Goal: Task Accomplishment & Management: Use online tool/utility

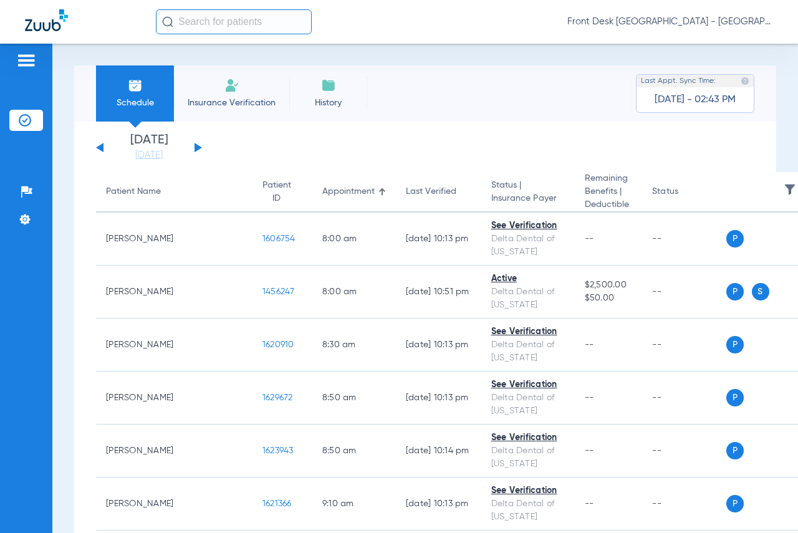
click at [208, 21] on input "text" at bounding box center [234, 21] width 156 height 25
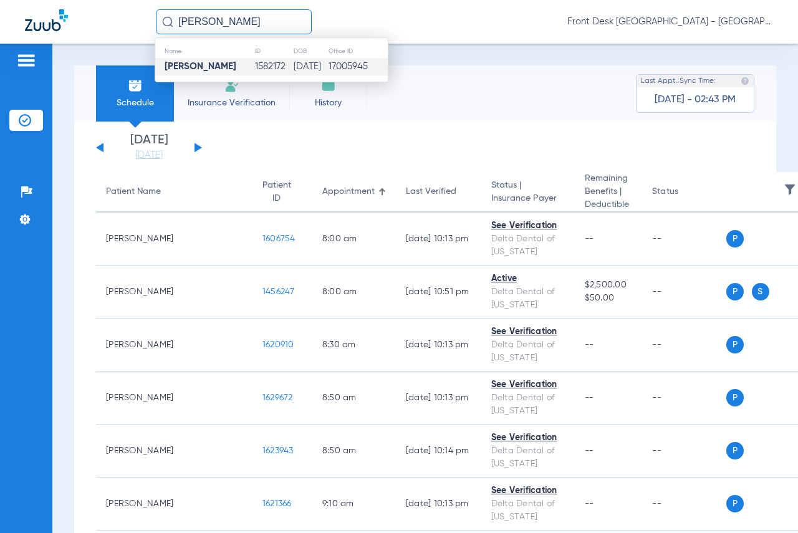
type input "[PERSON_NAME]"
click at [213, 69] on strong "[PERSON_NAME]" at bounding box center [201, 66] width 72 height 9
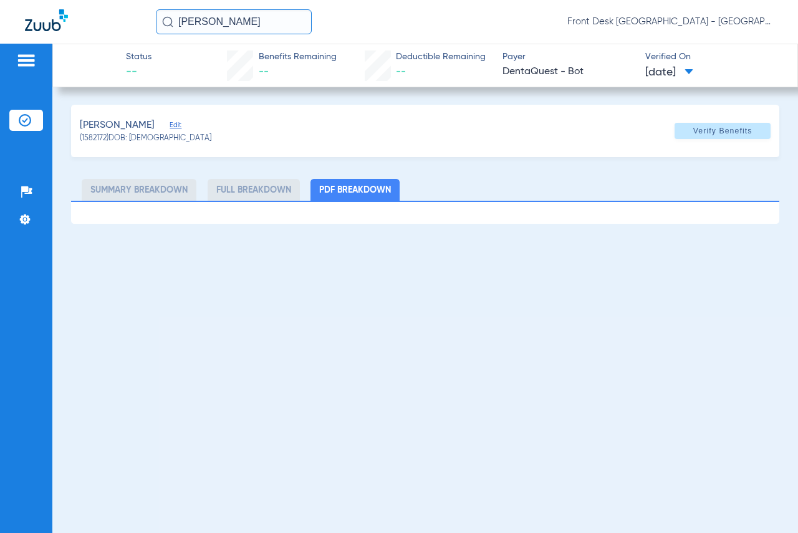
click at [449, 174] on div "[PERSON_NAME] (1582172) DOB: [DEMOGRAPHIC_DATA] Verify Benefits Subscriber Info…" at bounding box center [425, 164] width 708 height 119
click at [740, 136] on span "Verify Benefits" at bounding box center [722, 131] width 59 height 10
click at [655, 180] on ul "Summary Breakdown Full Breakdown PDF Breakdown" at bounding box center [425, 190] width 708 height 22
click at [407, 166] on div "[PERSON_NAME] (1582172) DOB: [DEMOGRAPHIC_DATA] Verify Benefits Subscriber Info…" at bounding box center [425, 164] width 708 height 119
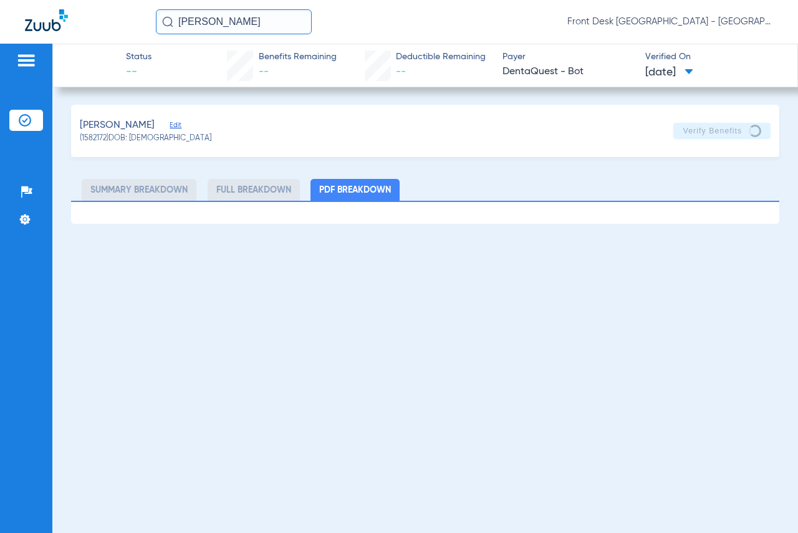
click at [660, 102] on div "Status -- Benefits Remaining -- Deductible Remaining -- Payer DentaQuest - Bot …" at bounding box center [425, 288] width 746 height 489
click at [274, 16] on input "[PERSON_NAME]" at bounding box center [234, 21] width 156 height 25
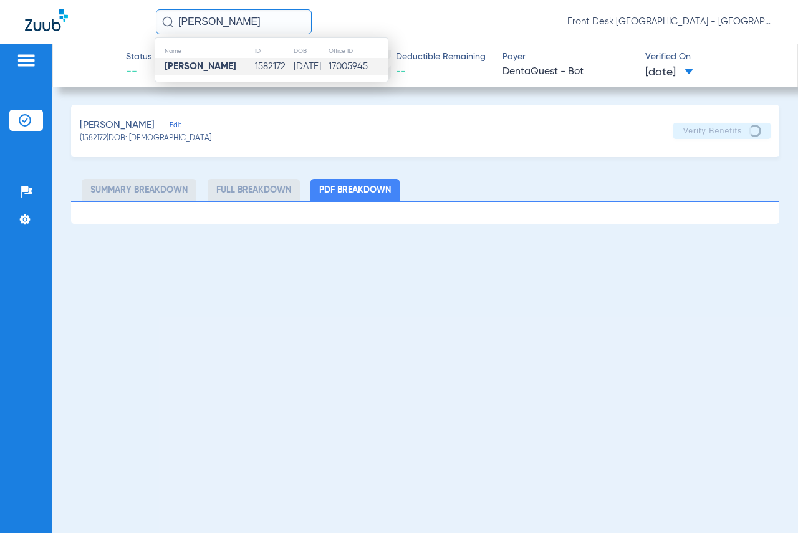
click at [264, 65] on td "1582172" at bounding box center [273, 66] width 39 height 17
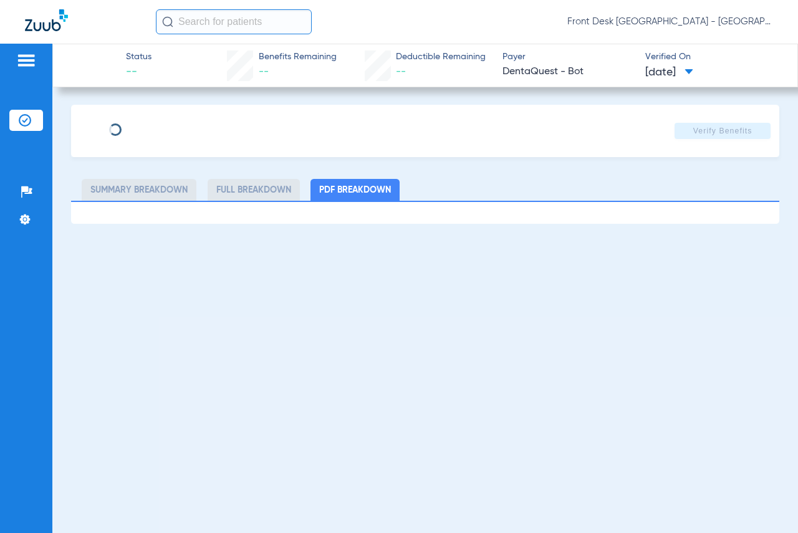
click at [456, 173] on div "Verify Benefits Subscriber Information First name Last name DOB mm / dd / yyyy …" at bounding box center [425, 164] width 708 height 119
click at [463, 176] on div "[PERSON_NAME] (1582172) DOB: [DEMOGRAPHIC_DATA] Verify Benefits Subscriber Info…" at bounding box center [425, 164] width 708 height 119
click at [730, 126] on span "Verify Benefits" at bounding box center [722, 131] width 59 height 10
click at [440, 172] on div "[PERSON_NAME] (1582172) DOB: [DEMOGRAPHIC_DATA] Verify Benefits Subscriber Info…" at bounding box center [425, 164] width 708 height 119
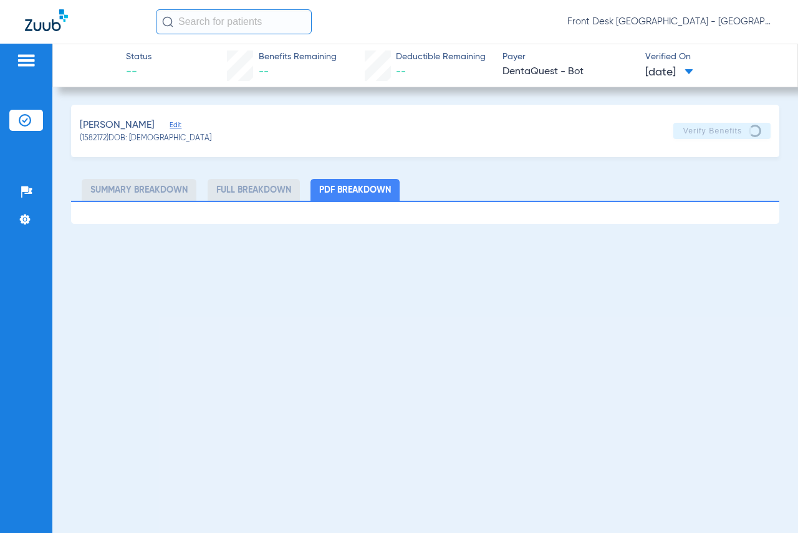
click at [433, 173] on div "[PERSON_NAME] (1582172) DOB: [DEMOGRAPHIC_DATA] Verify Benefits Subscriber Info…" at bounding box center [425, 164] width 708 height 119
click at [413, 11] on div "Front Desk [GEOGRAPHIC_DATA] - [GEOGRAPHIC_DATA] | My Community Dental Centers" at bounding box center [464, 21] width 617 height 25
click at [465, 176] on div "[PERSON_NAME] (1582172) DOB: [DEMOGRAPHIC_DATA] Verify Benefits Subscriber Info…" at bounding box center [425, 164] width 708 height 119
click at [446, 181] on ul "Summary Breakdown Full Breakdown PDF Breakdown" at bounding box center [425, 190] width 708 height 22
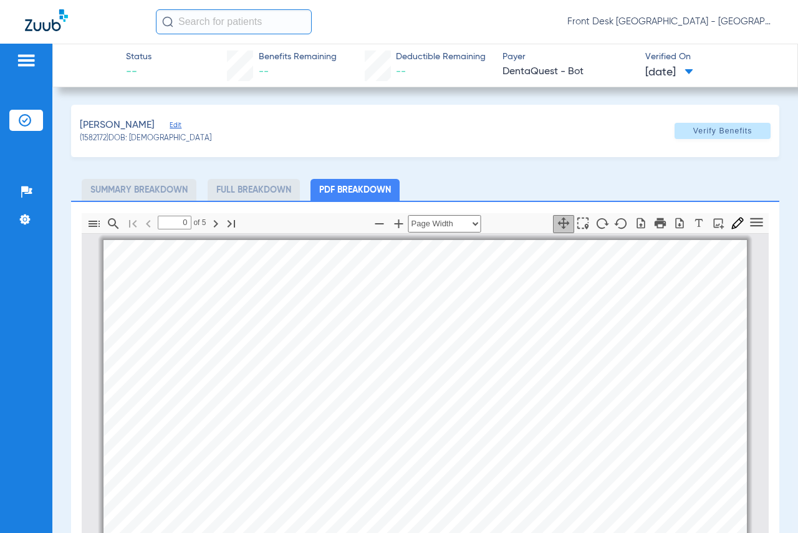
type input "1"
click at [459, 176] on div "Brandenburg, Shane Edit (1582172) DOB: 07/22/2021 Verify Benefits Subscriber In…" at bounding box center [425, 431] width 708 height 652
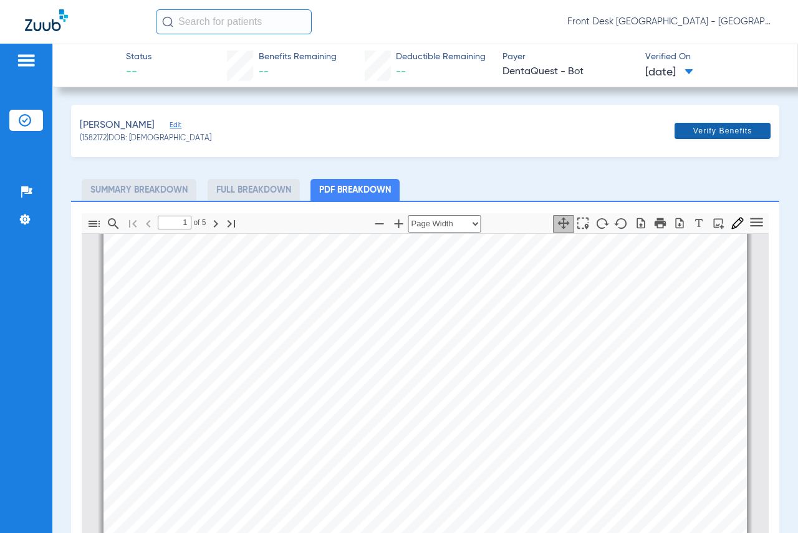
click at [696, 123] on span at bounding box center [723, 131] width 96 height 30
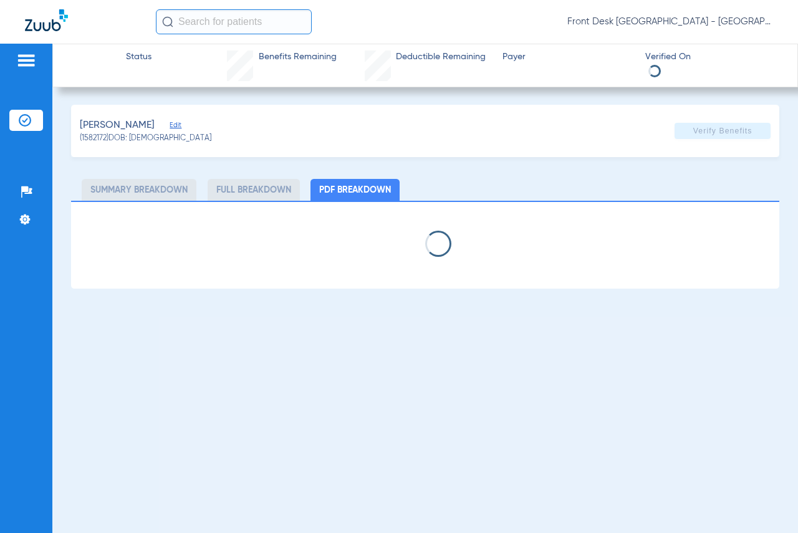
select select "page-width"
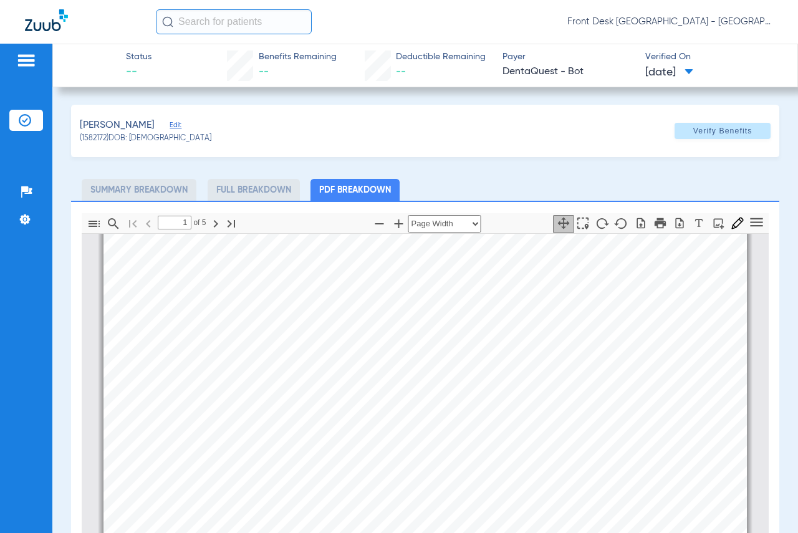
click at [432, 171] on div "Brandenburg, Shane Edit (1582172) DOB: 07/22/2021 Verify Benefits Subscriber In…" at bounding box center [425, 431] width 708 height 652
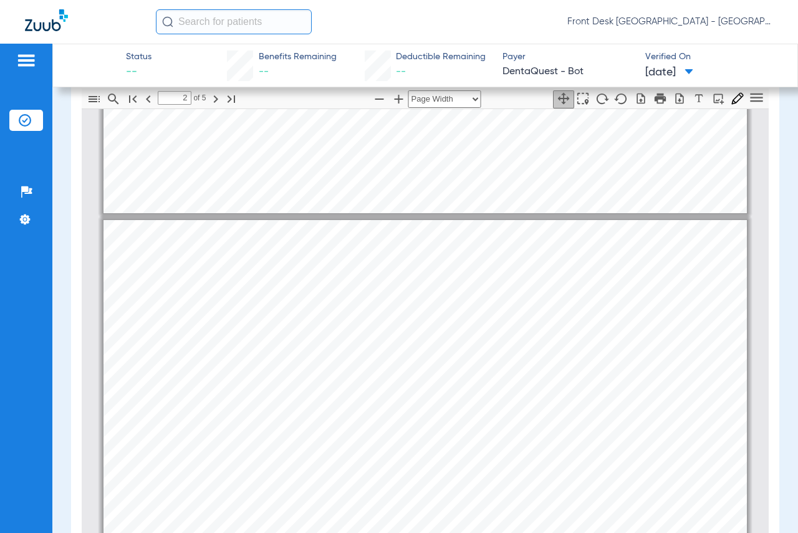
scroll to position [46, 0]
type input "1"
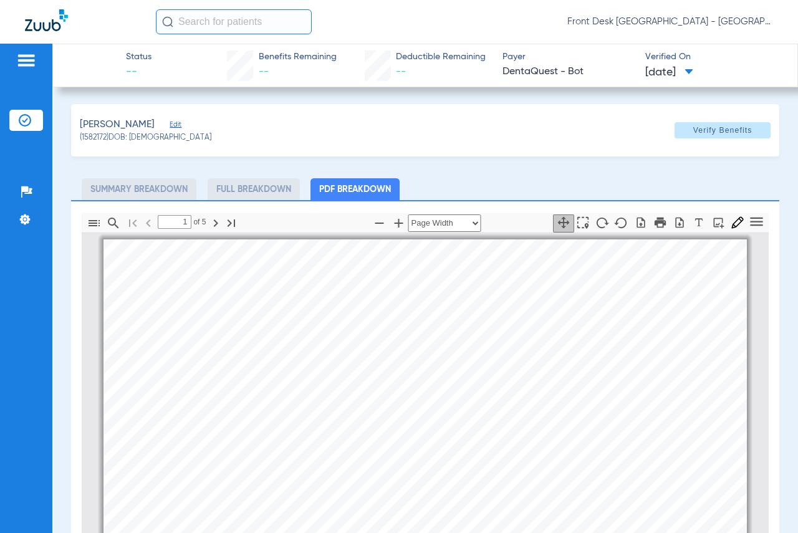
scroll to position [0, 0]
